Goal: Task Accomplishment & Management: Manage account settings

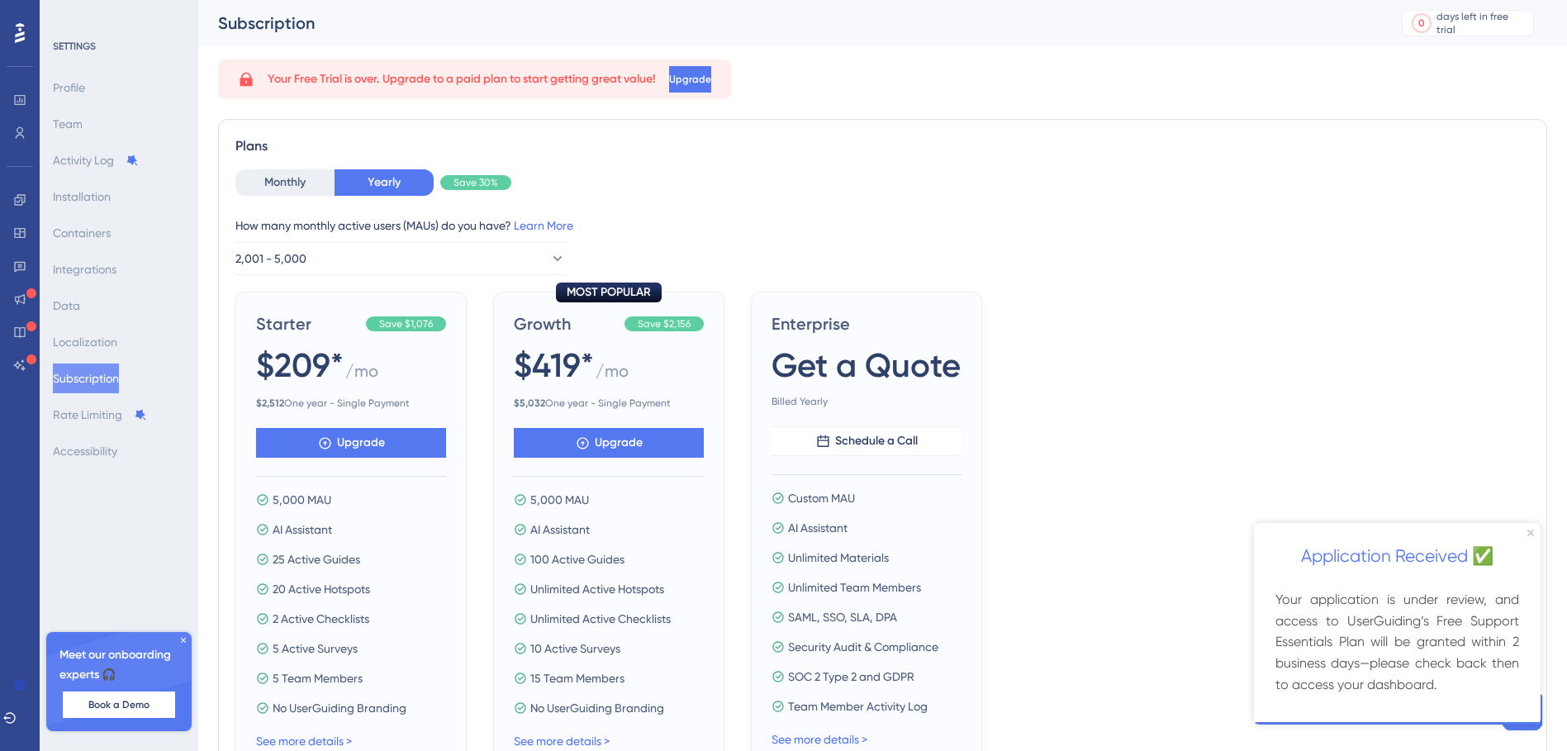
click at [18, 317] on div at bounding box center [19, 283] width 13 height 192
click at [1505, 30] on div "days left in free trial" at bounding box center [1482, 23] width 92 height 15
click at [93, 61] on div "SETTINGS Profile Team Activity Log Installation Containers Integrations Data Lo…" at bounding box center [120, 253] width 134 height 426
click at [102, 365] on button "Subscription" at bounding box center [86, 378] width 66 height 30
click at [102, 301] on div "Profile Team Activity Log Installation Containers Integrations Data Localizatio…" at bounding box center [120, 269] width 134 height 393
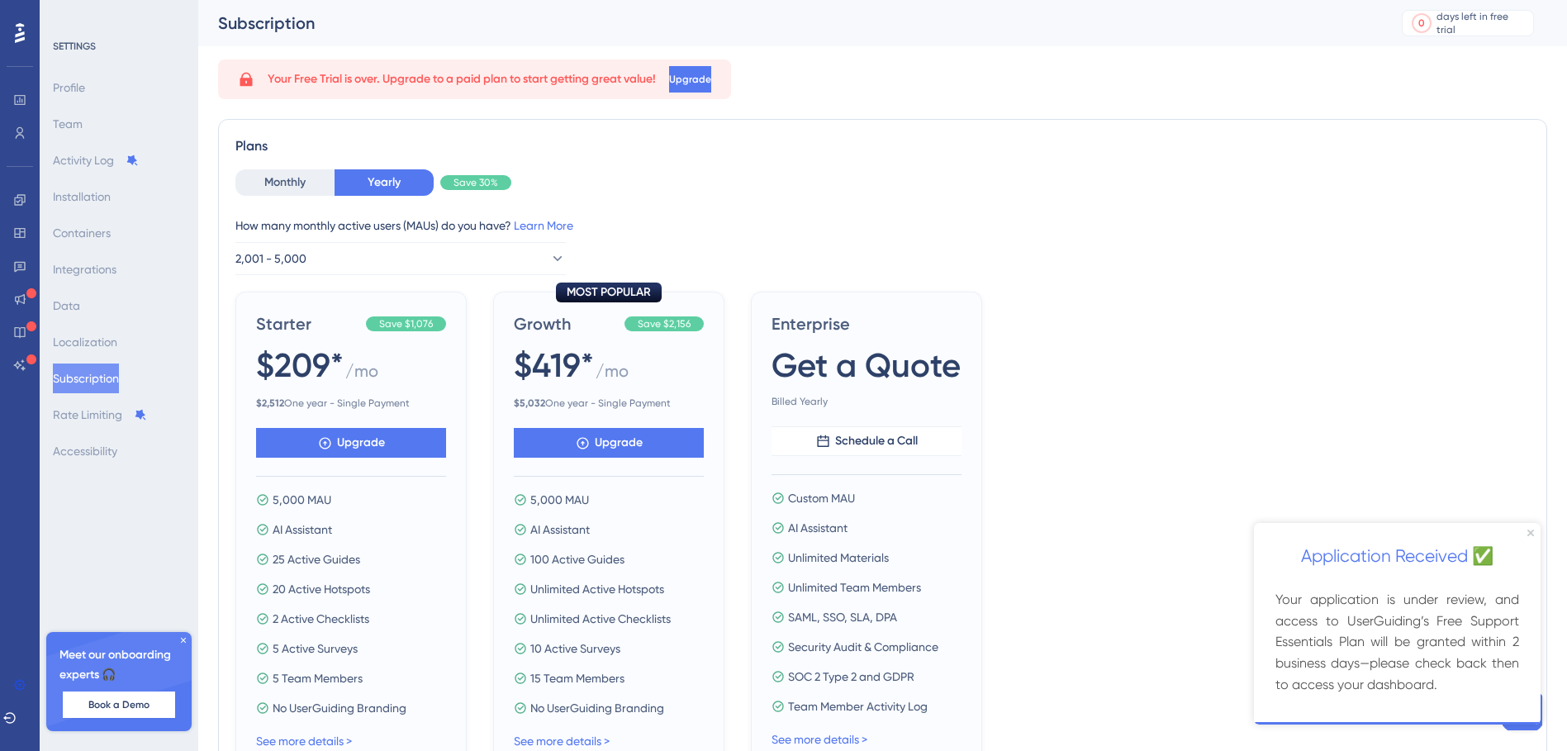
click at [98, 245] on div "Profile Team Activity Log Installation Containers Integrations Data Localizatio…" at bounding box center [120, 269] width 134 height 393
drag, startPoint x: 18, startPoint y: 31, endPoint x: 17, endPoint y: 20, distance: 11.7
click at [18, 30] on icon at bounding box center [20, 33] width 10 height 20
click at [15, 26] on icon at bounding box center [20, 32] width 10 height 21
